Goal: Obtain resource: Obtain resource

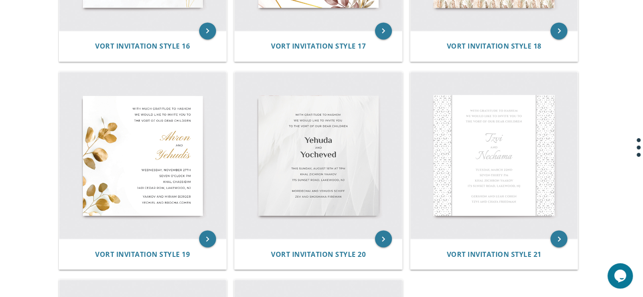
scroll to position [1358, 0]
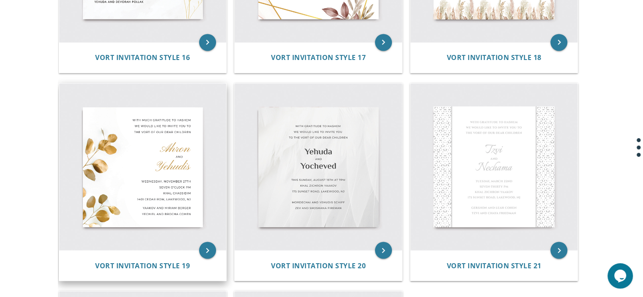
click at [171, 185] on img at bounding box center [142, 166] width 167 height 167
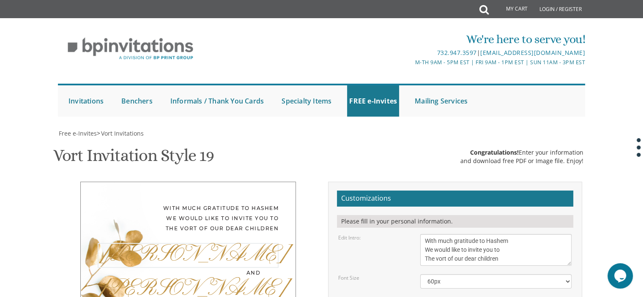
drag, startPoint x: 432, startPoint y: 163, endPoint x: 384, endPoint y: 167, distance: 48.8
type textarea "Shlomo"
drag, startPoint x: 445, startPoint y: 230, endPoint x: 404, endPoint y: 238, distance: 41.6
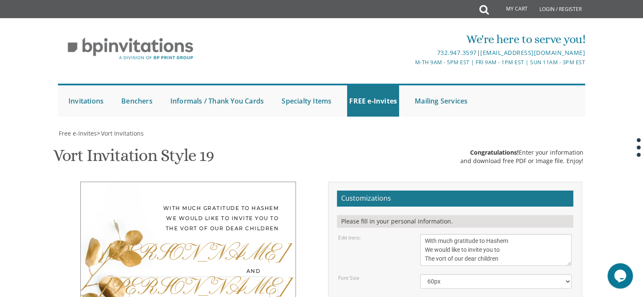
type textarea "Tziporah"
drag, startPoint x: 498, startPoint y: 173, endPoint x: 458, endPoint y: 175, distance: 40.2
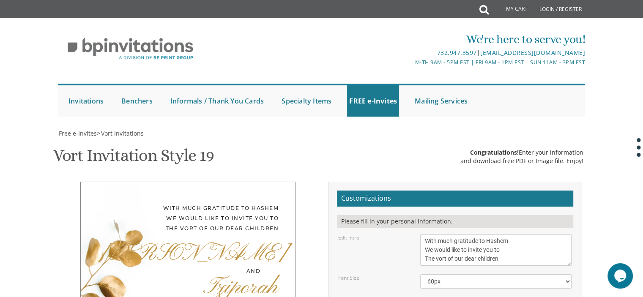
drag, startPoint x: 485, startPoint y: 174, endPoint x: 458, endPoint y: 175, distance: 27.1
drag, startPoint x: 486, startPoint y: 172, endPoint x: 480, endPoint y: 175, distance: 6.8
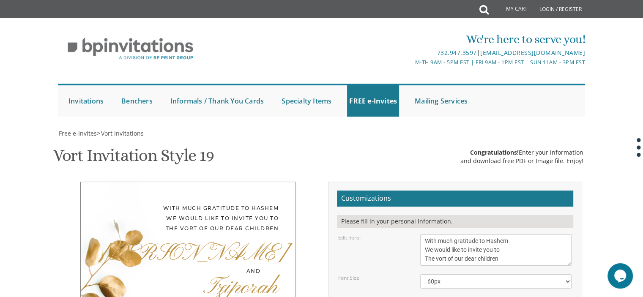
drag, startPoint x: 481, startPoint y: 173, endPoint x: 486, endPoint y: 172, distance: 4.9
drag, startPoint x: 458, startPoint y: 181, endPoint x: 422, endPoint y: 184, distance: 36.4
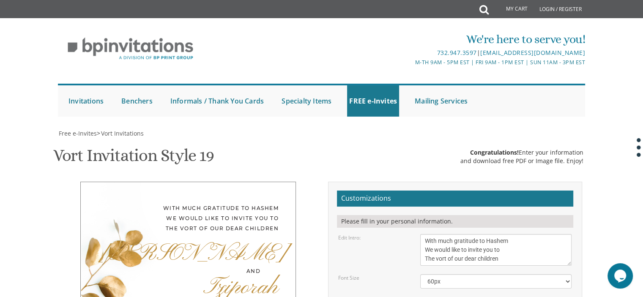
drag, startPoint x: 424, startPoint y: 191, endPoint x: 472, endPoint y: 191, distance: 47.3
drag, startPoint x: 425, startPoint y: 200, endPoint x: 467, endPoint y: 199, distance: 41.9
drag, startPoint x: 499, startPoint y: 200, endPoint x: 462, endPoint y: 206, distance: 37.7
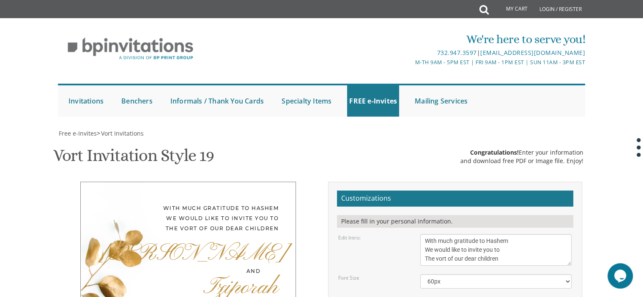
type textarea "Wednesday, October 15th 8:30 pm Gra Shul hall Nachal luz 6 , Beit Shemesh"
drag, startPoint x: 496, startPoint y: 220, endPoint x: 407, endPoint y: 224, distance: 88.4
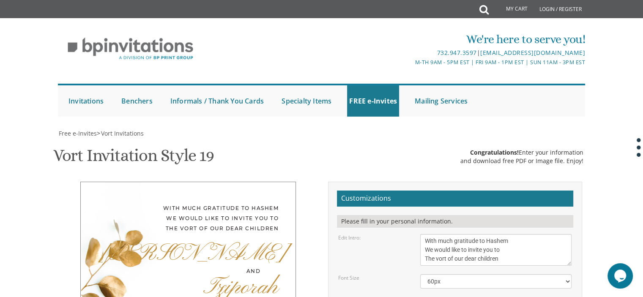
drag, startPoint x: 494, startPoint y: 231, endPoint x: 414, endPoint y: 235, distance: 80.0
type textarea "Nechemia and shoshana kornitzer Ari and talia goldwag"
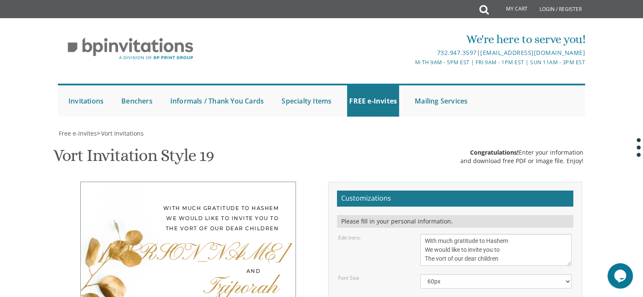
scroll to position [304, 0]
type input "Hadassahk3639@gmail.com"
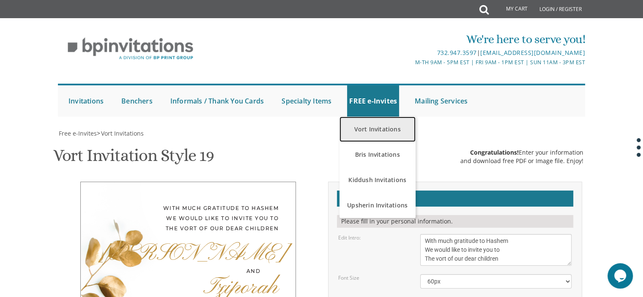
click at [366, 129] on link "Vort Invitations" at bounding box center [377, 129] width 76 height 25
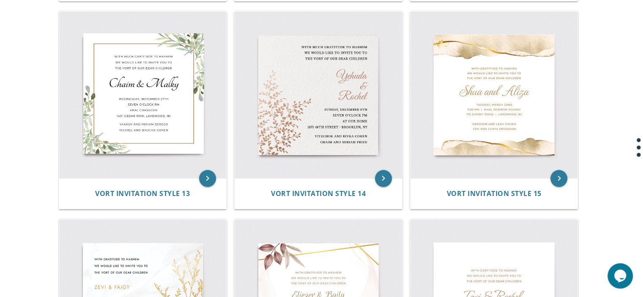
scroll to position [1011, 0]
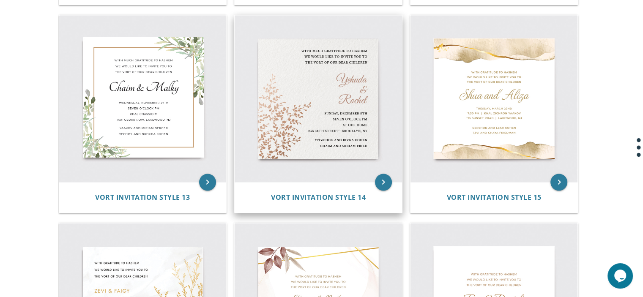
click at [351, 109] on img at bounding box center [318, 98] width 167 height 167
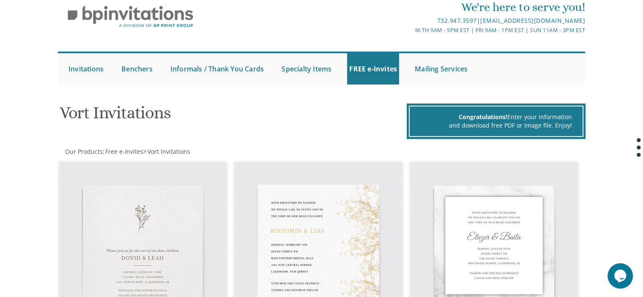
scroll to position [17, 0]
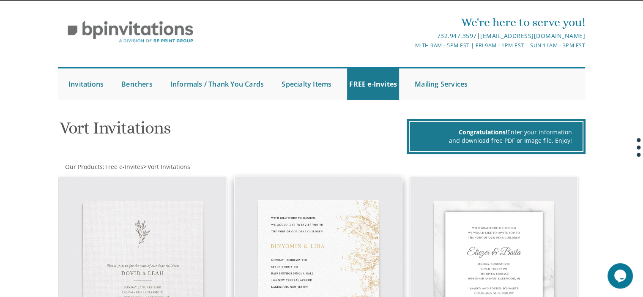
click at [256, 197] on img at bounding box center [318, 260] width 167 height 167
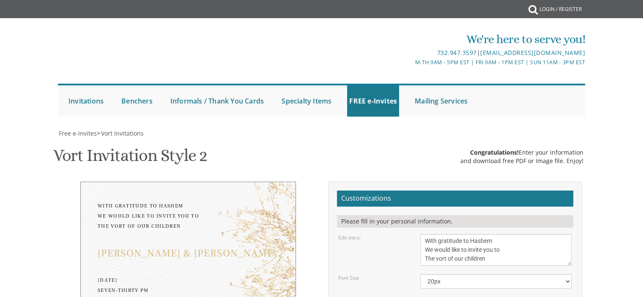
scroll to position [139, 0]
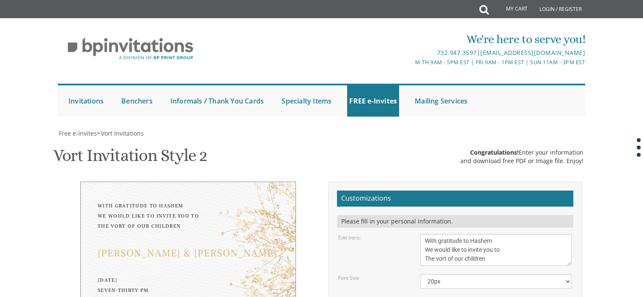
drag, startPoint x: 448, startPoint y: 164, endPoint x: 419, endPoint y: 172, distance: 30.0
drag, startPoint x: 468, startPoint y: 167, endPoint x: 456, endPoint y: 169, distance: 12.0
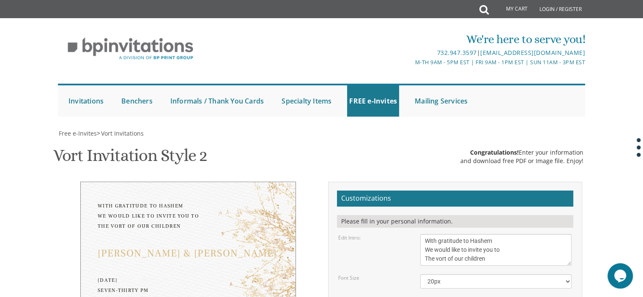
drag, startPoint x: 465, startPoint y: 164, endPoint x: 453, endPoint y: 169, distance: 13.3
type textarea "shlomo & tziporah"
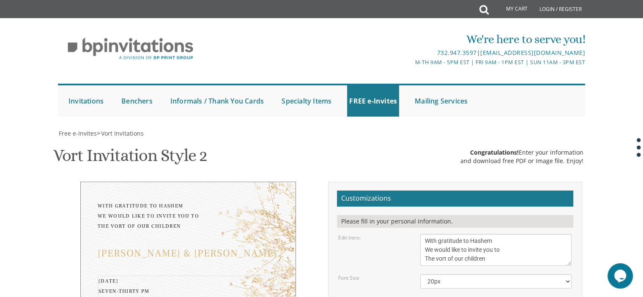
drag, startPoint x: 436, startPoint y: 187, endPoint x: 402, endPoint y: 187, distance: 33.8
drag, startPoint x: 479, startPoint y: 187, endPoint x: 457, endPoint y: 188, distance: 22.0
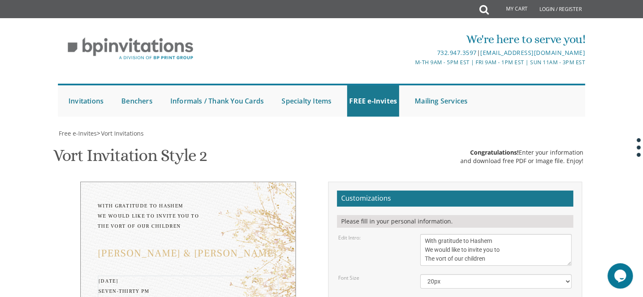
drag, startPoint x: 456, startPoint y: 197, endPoint x: 398, endPoint y: 201, distance: 58.5
drag, startPoint x: 456, startPoint y: 196, endPoint x: 423, endPoint y: 198, distance: 33.0
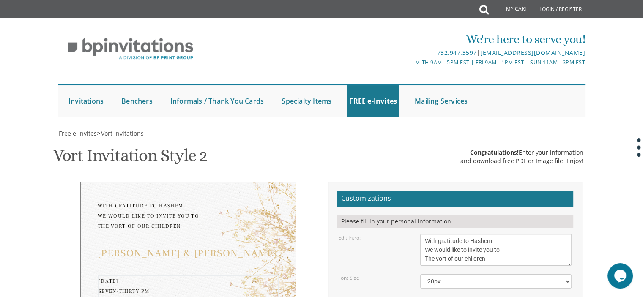
drag, startPoint x: 424, startPoint y: 206, endPoint x: 478, endPoint y: 208, distance: 53.7
drag, startPoint x: 424, startPoint y: 214, endPoint x: 494, endPoint y: 213, distance: 69.3
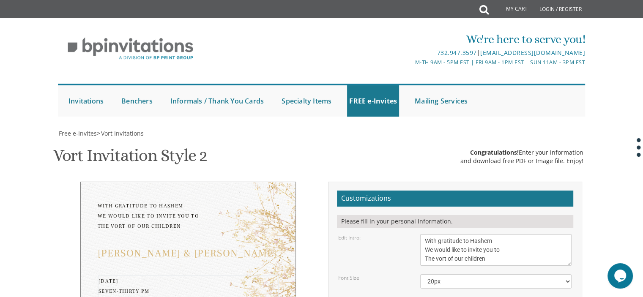
drag, startPoint x: 486, startPoint y: 224, endPoint x: 398, endPoint y: 226, distance: 87.5
type textarea "wednesday, october 15th 8:30 PM gra shul Hall nachal luz 6 beit shemesh"
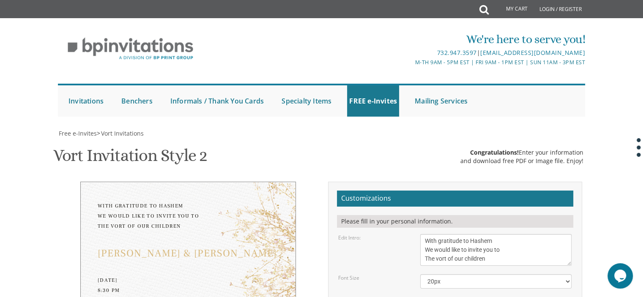
drag, startPoint x: 499, startPoint y: 157, endPoint x: 427, endPoint y: 155, distance: 72.3
drag, startPoint x: 501, startPoint y: 153, endPoint x: 386, endPoint y: 156, distance: 115.0
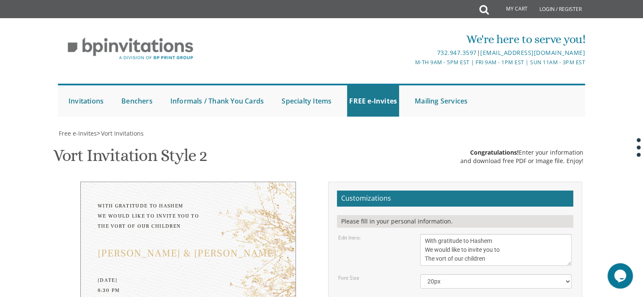
drag, startPoint x: 489, startPoint y: 168, endPoint x: 414, endPoint y: 174, distance: 74.6
type textarea "nechemia and shoshana kornitzer ari and talia goldwag"
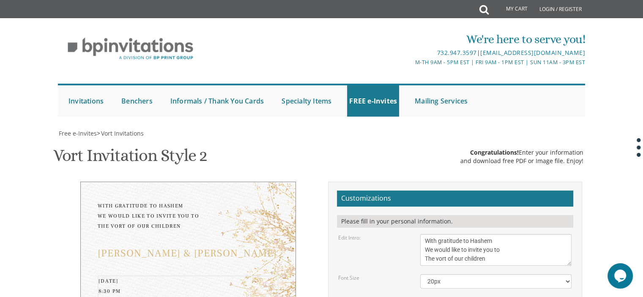
type textarea "wednesday, october 15th 8:30 PM gra shul Hall nachal luz 6, beit shemesh"
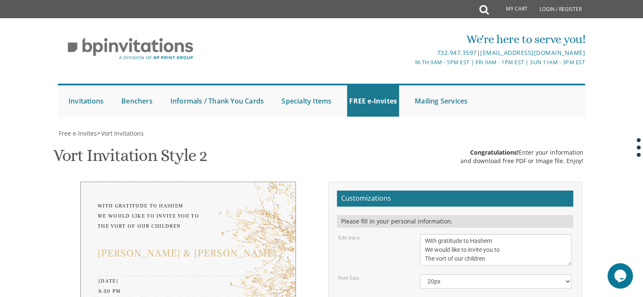
click at [450, 274] on select "20px 30px 40px 50px" at bounding box center [495, 281] width 151 height 14
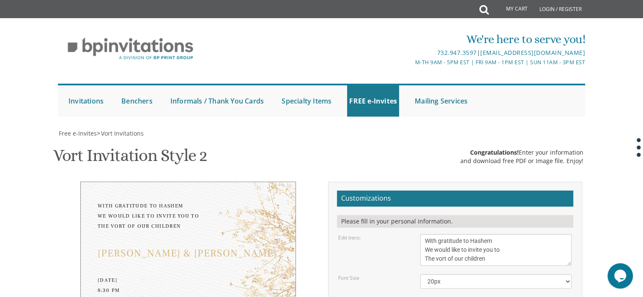
type input "Hadassahk3639@gmail.com"
